Goal: Task Accomplishment & Management: Manage account settings

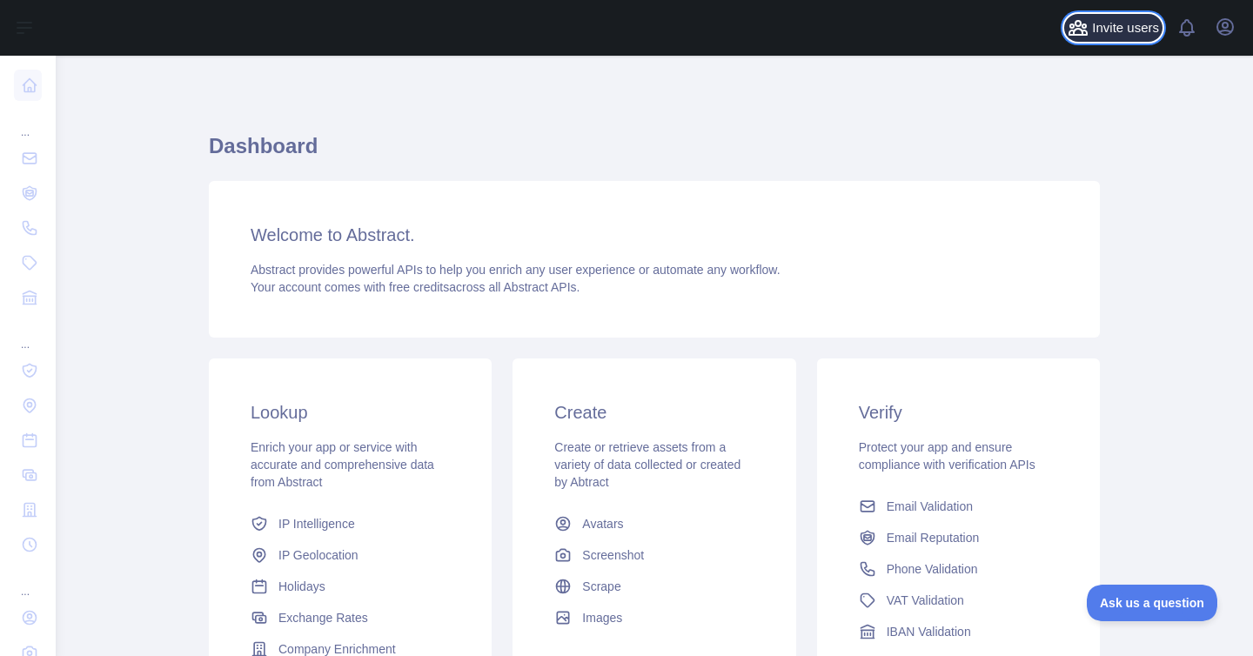
click at [1092, 26] on span "Invite users" at bounding box center [1125, 28] width 67 height 20
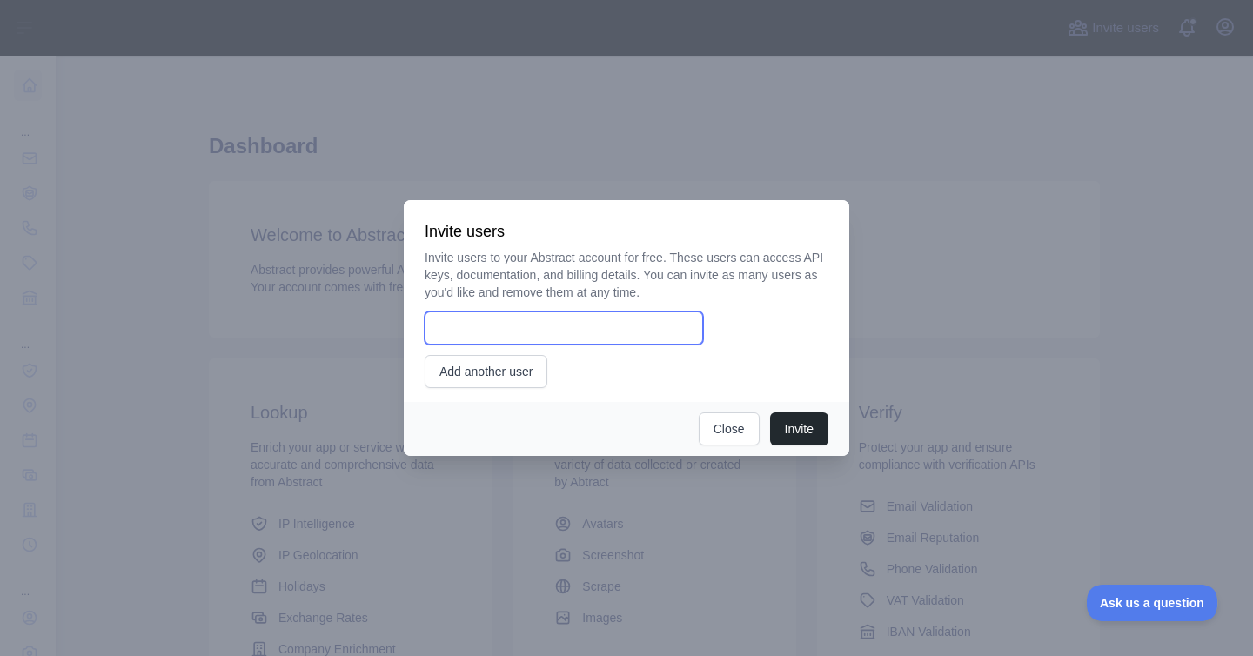
click at [590, 326] on input "email" at bounding box center [564, 328] width 279 height 33
type input "**********"
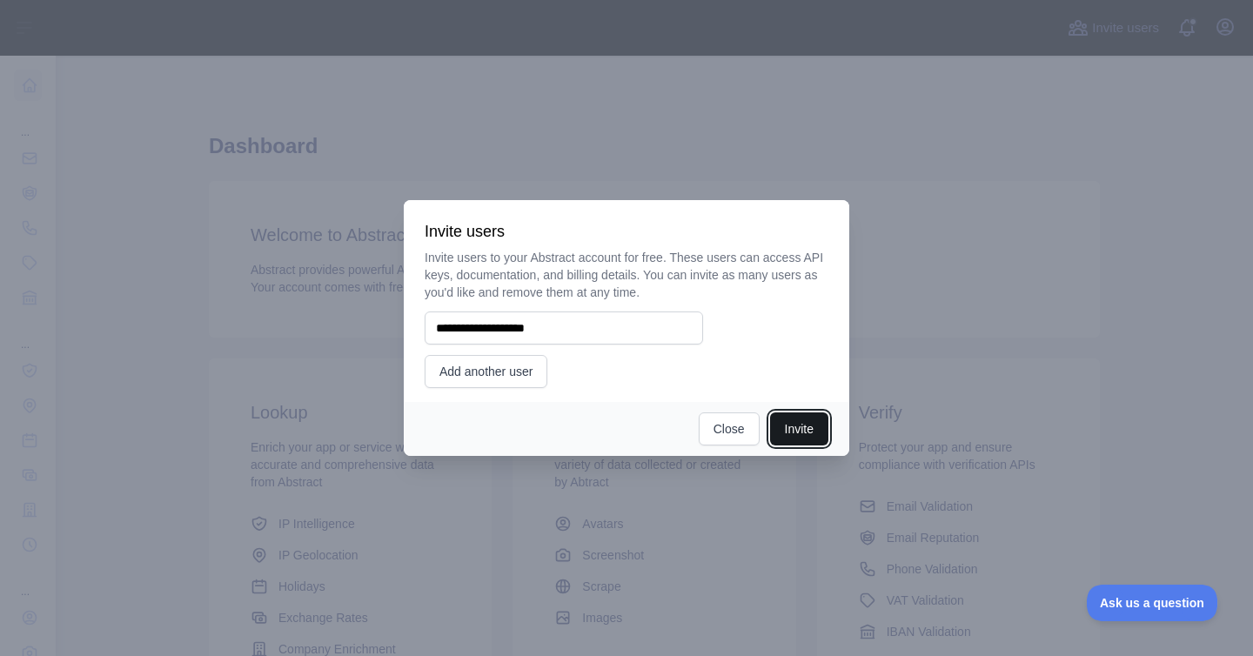
click at [784, 433] on button "Invite" at bounding box center [799, 429] width 58 height 33
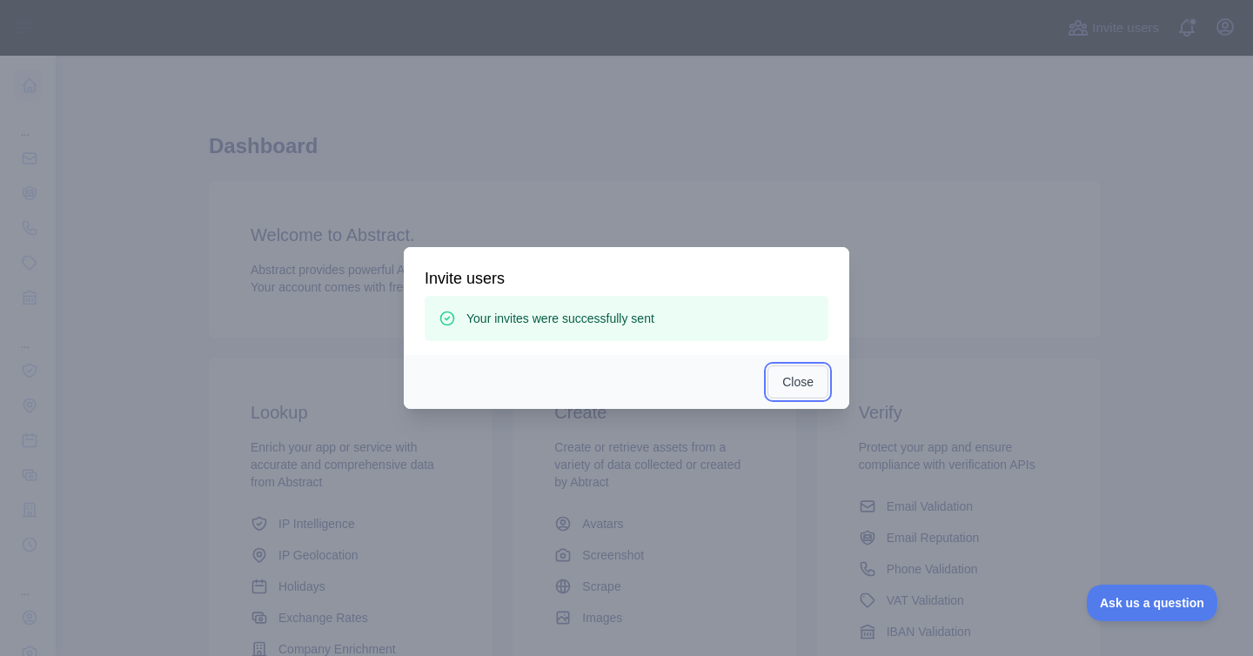
click at [795, 374] on button "Close" at bounding box center [798, 382] width 61 height 33
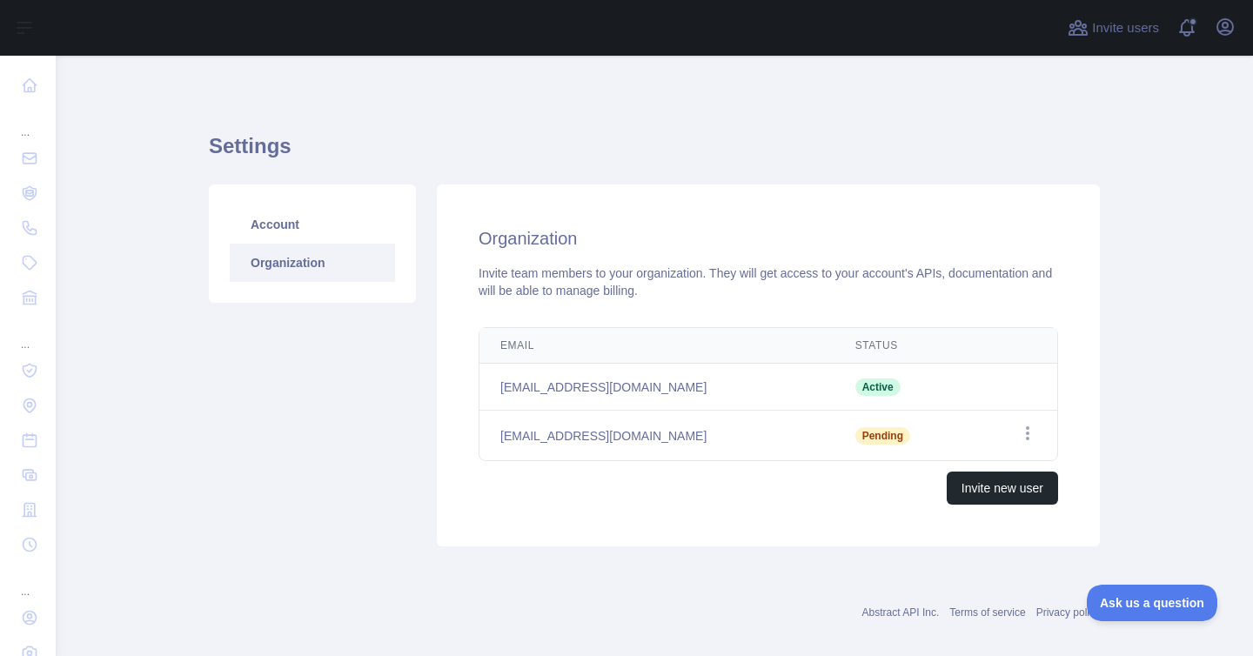
click at [1036, 416] on td "Open options" at bounding box center [1015, 436] width 84 height 50
click at [1021, 429] on icon "button" at bounding box center [1027, 433] width 17 height 17
click at [627, 545] on div "Organization Invite team members to your organization. They will get access to …" at bounding box center [768, 366] width 663 height 362
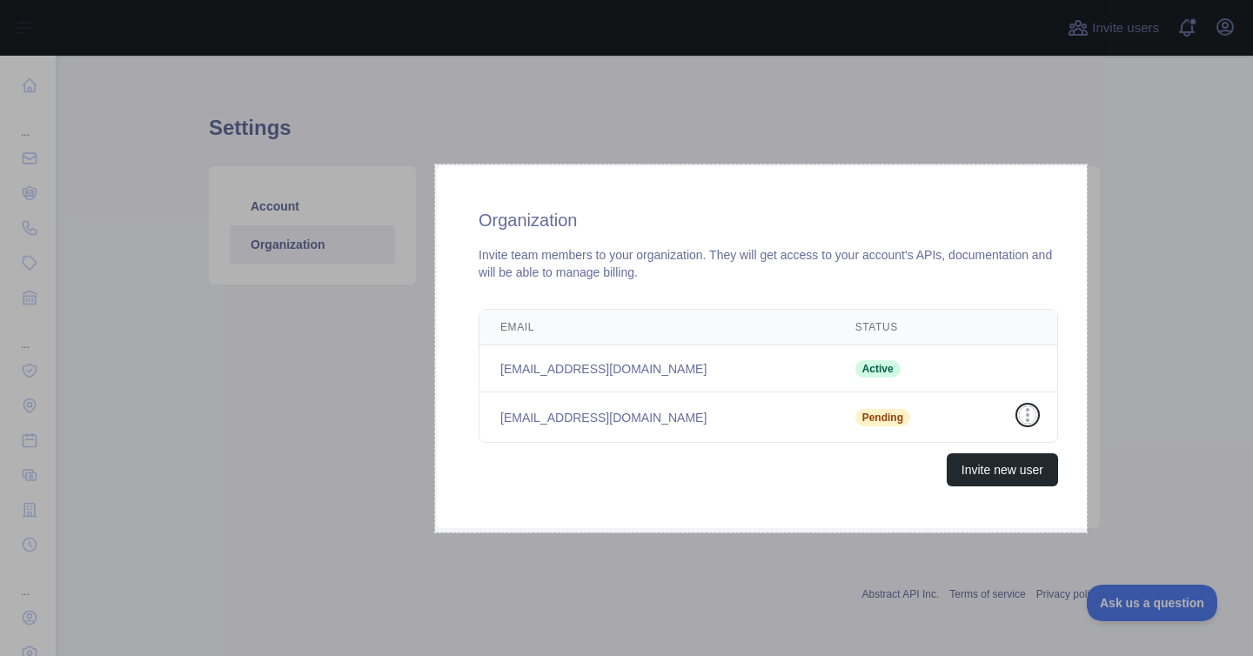
drag, startPoint x: 435, startPoint y: 165, endPoint x: 1083, endPoint y: 533, distance: 744.9
click at [1083, 533] on div "749 X 423" at bounding box center [626, 328] width 1253 height 656
